Goal: Find specific page/section: Find specific page/section

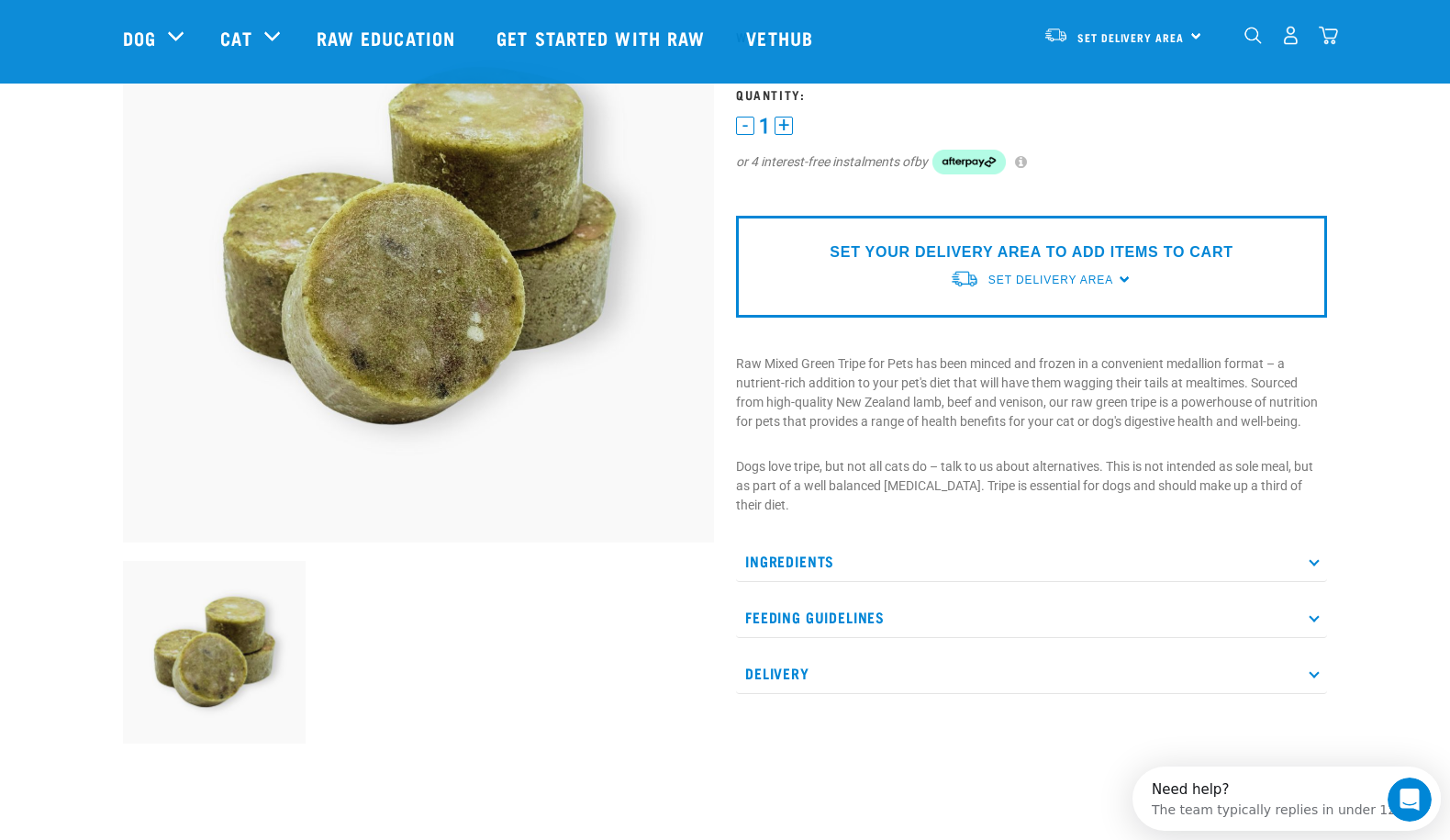
scroll to position [183, 0]
click at [793, 552] on p "Ingredients" at bounding box center [1031, 560] width 591 height 41
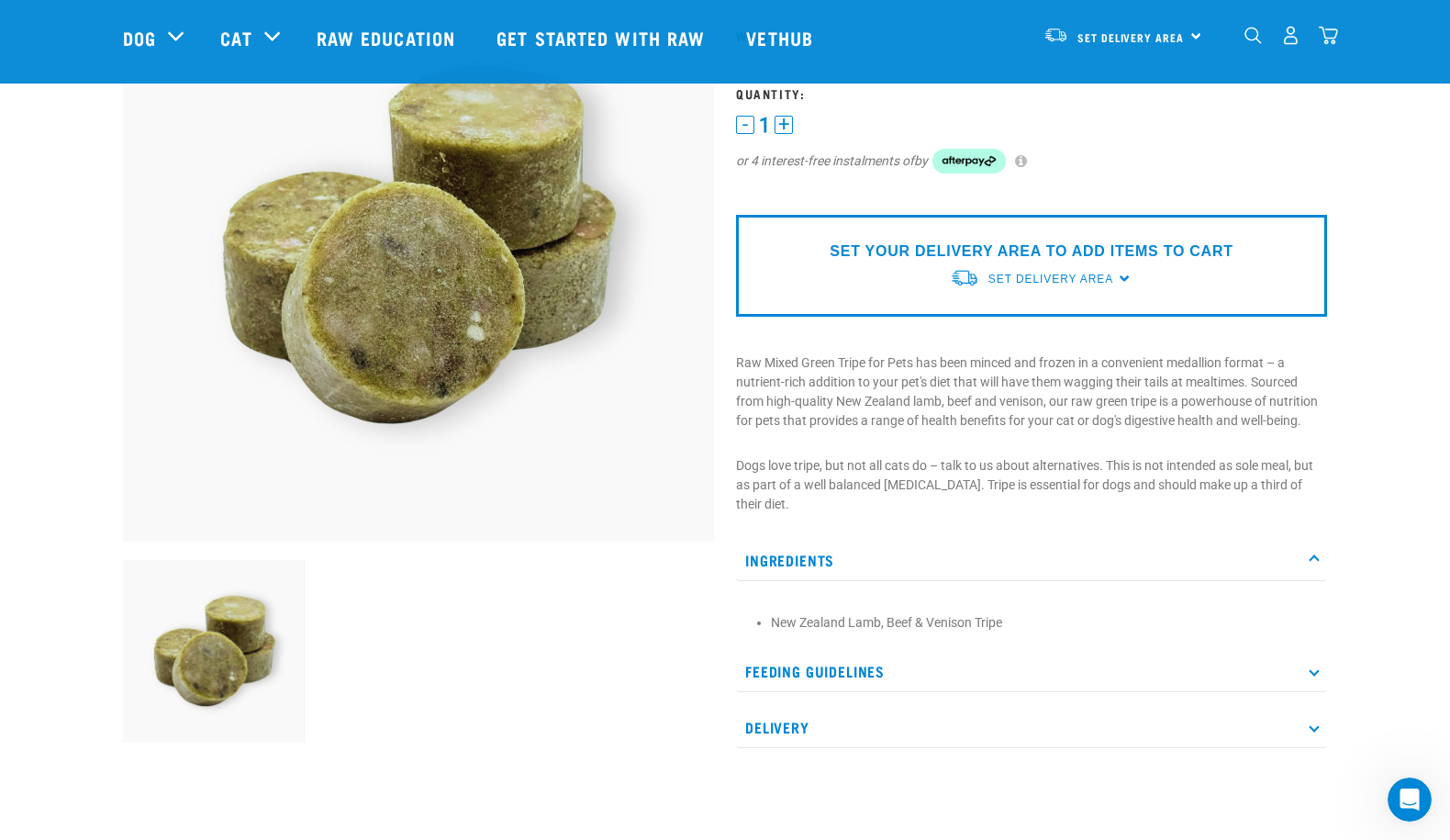
click at [829, 668] on p "Feeding Guidelines" at bounding box center [1031, 671] width 591 height 41
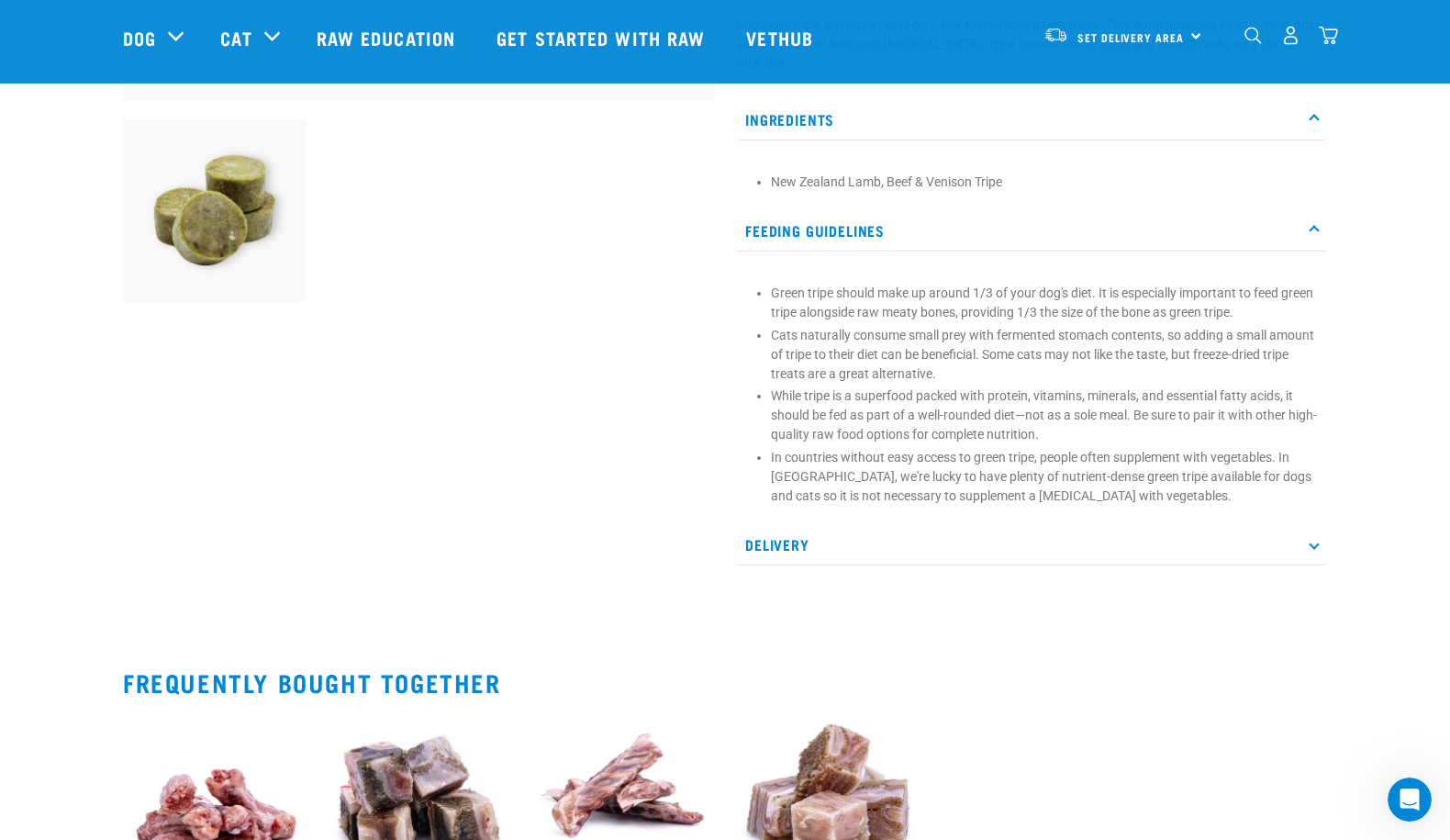
scroll to position [642, 0]
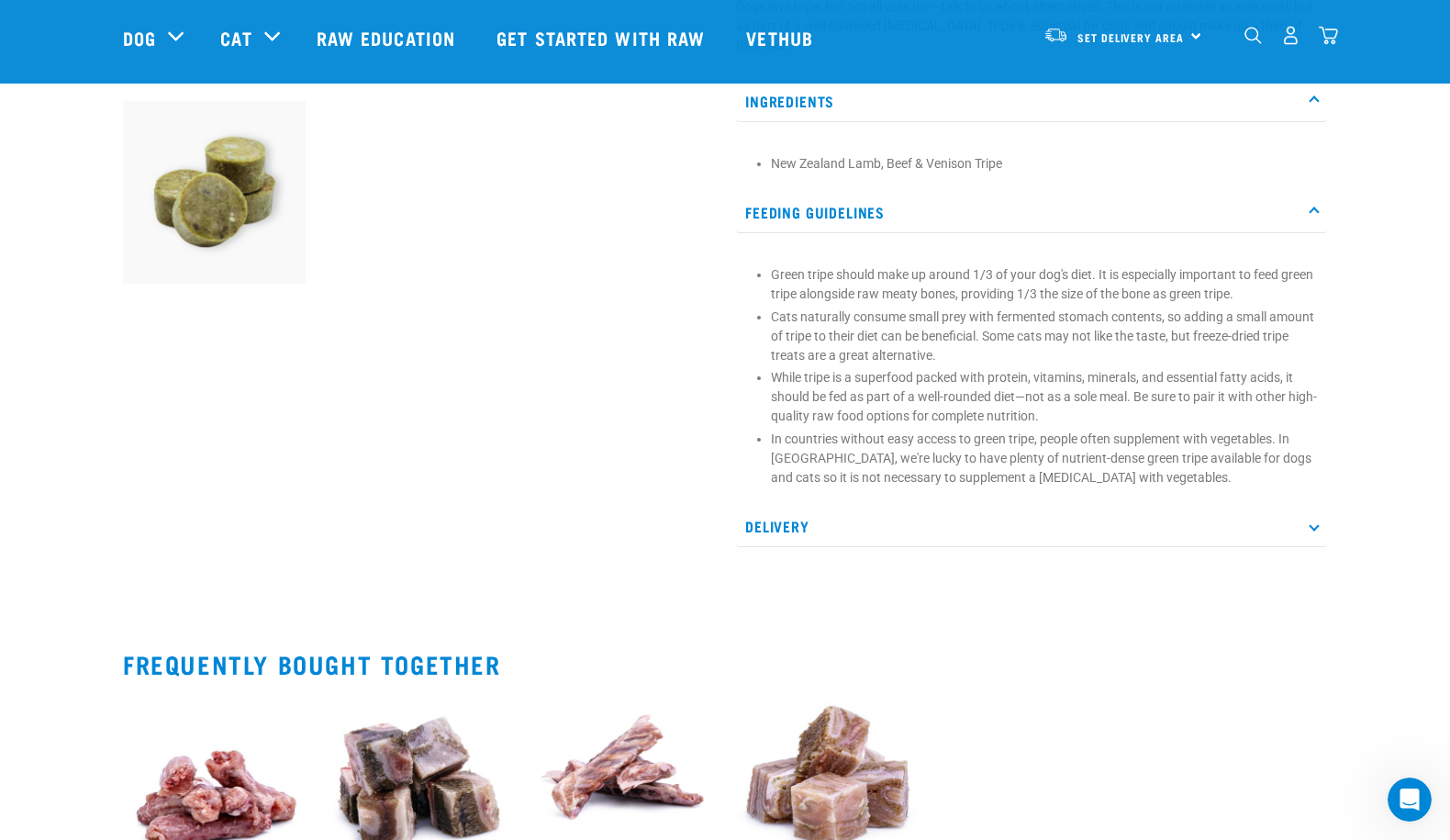
click at [792, 525] on p "Delivery" at bounding box center [1031, 526] width 591 height 41
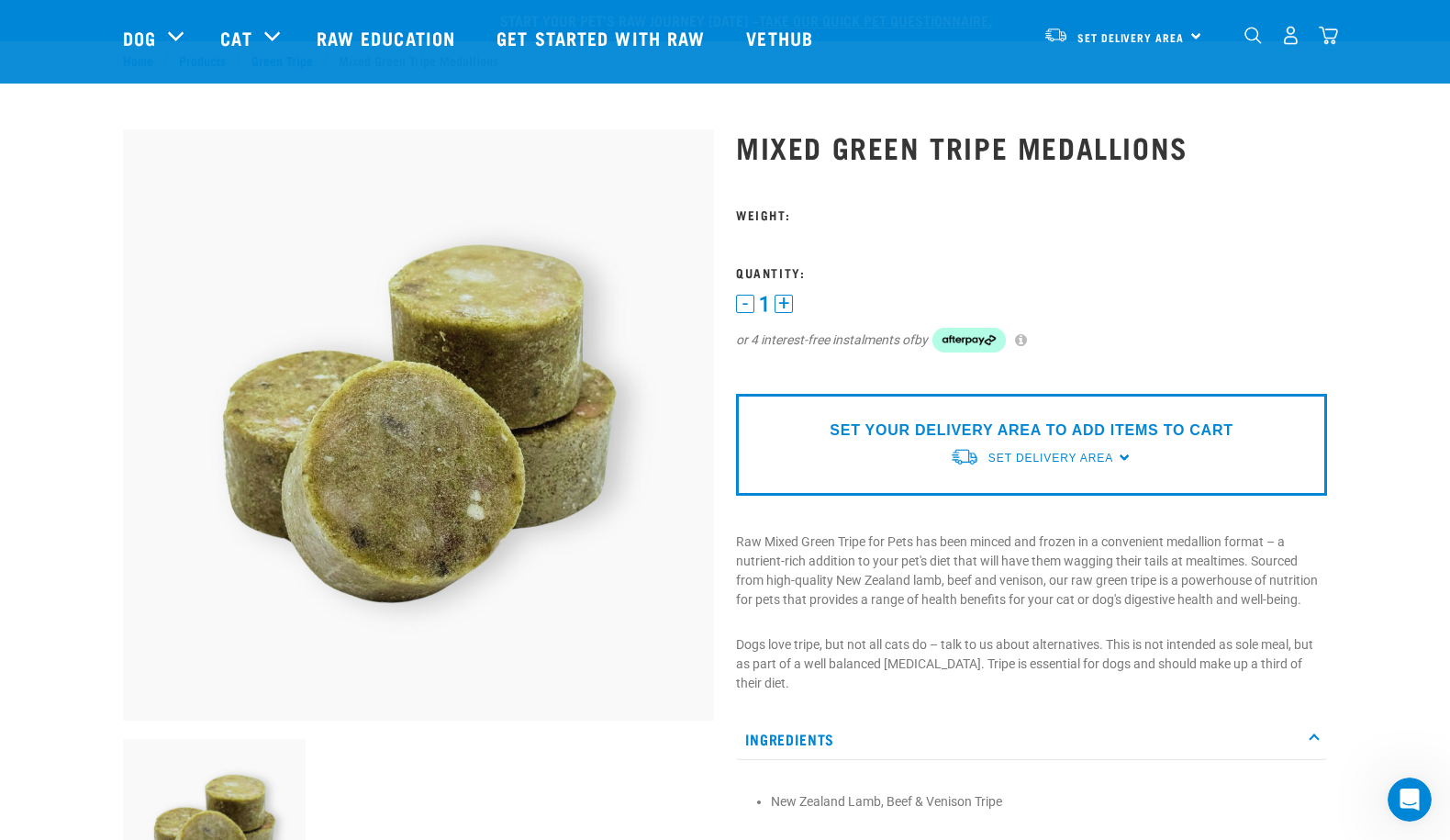
scroll to position [0, 0]
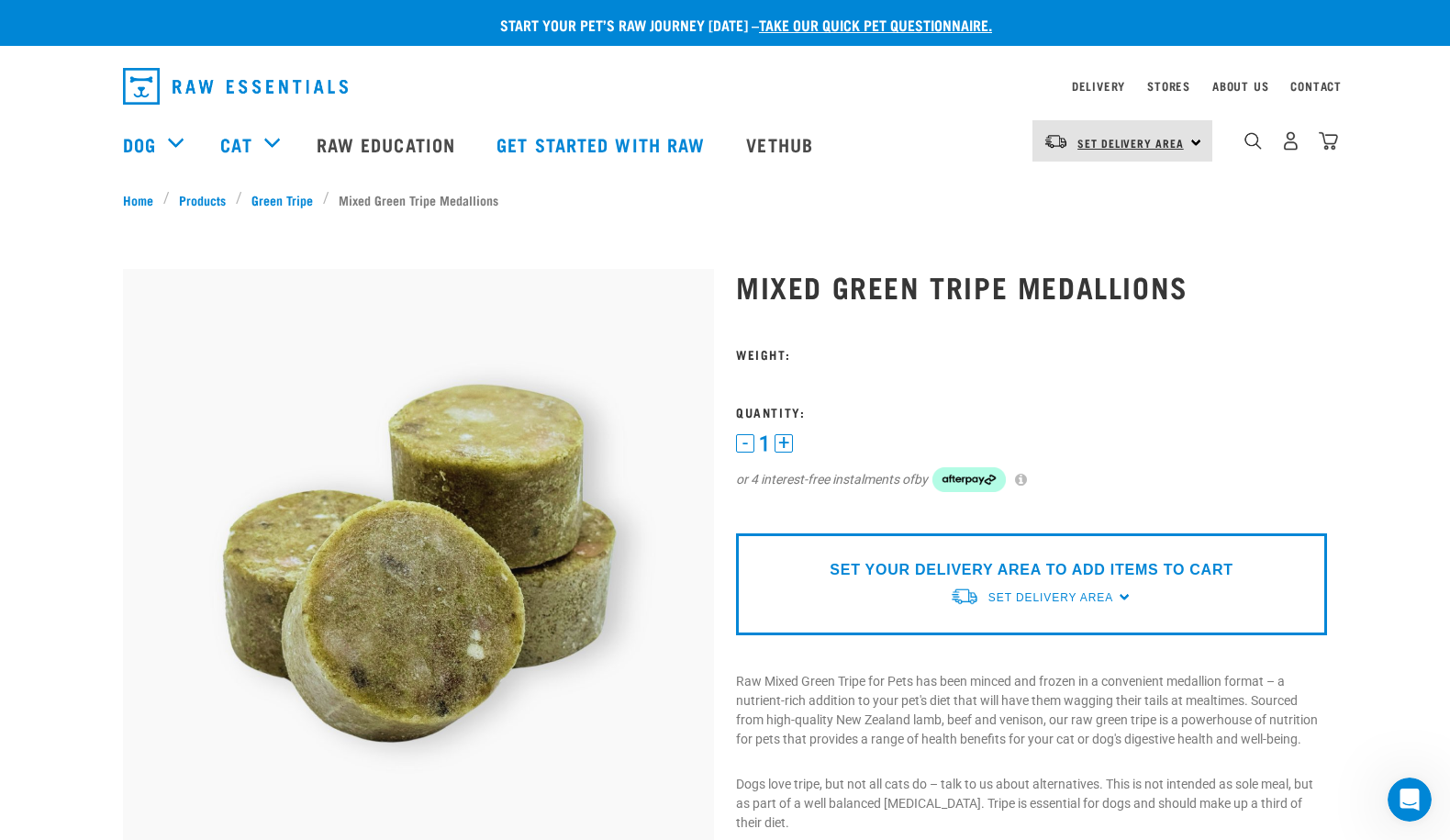
click at [1150, 135] on link "Set Delivery Area" at bounding box center [1130, 142] width 106 height 30
click at [1113, 195] on link "[GEOGRAPHIC_DATA]" at bounding box center [1120, 193] width 176 height 40
